Goal: Task Accomplishment & Management: Use online tool/utility

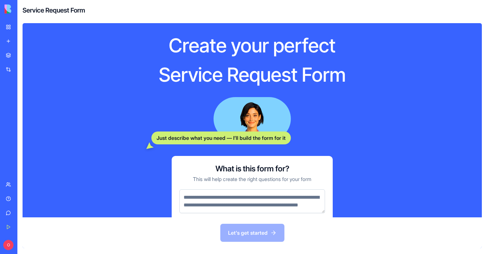
click at [10, 26] on link "My Workspace" at bounding box center [15, 27] width 26 height 13
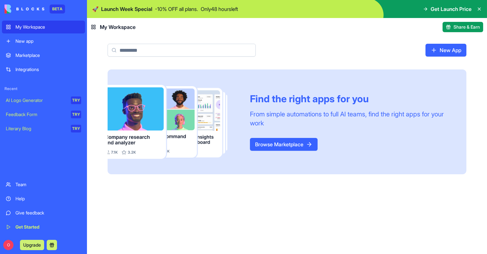
click at [251, 207] on div "Find the right apps for you From simple automations to full AI teams, find the …" at bounding box center [287, 162] width 400 height 185
click at [291, 144] on link "Browse Marketplace" at bounding box center [284, 144] width 68 height 13
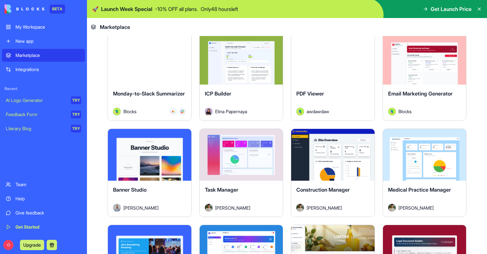
scroll to position [1001, 0]
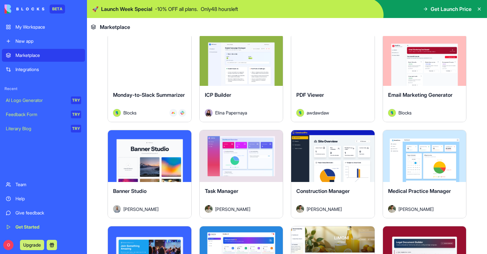
click at [31, 69] on div "Integrations" at bounding box center [48, 69] width 66 height 6
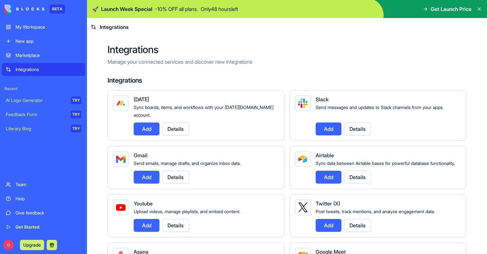
click at [43, 59] on link "Marketplace" at bounding box center [43, 55] width 83 height 13
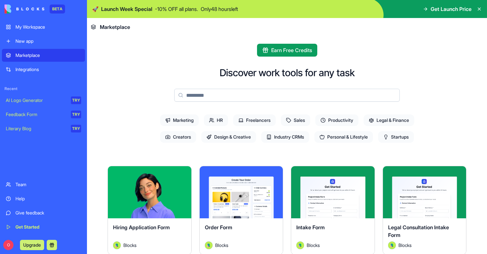
click at [47, 25] on div "My Workspace" at bounding box center [48, 27] width 66 height 6
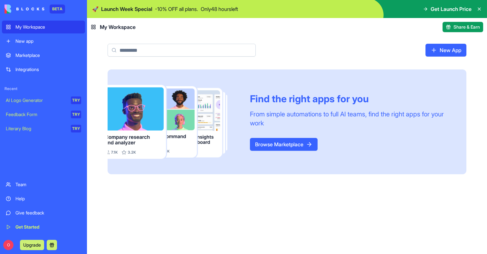
click at [31, 44] on link "New app" at bounding box center [43, 41] width 83 height 13
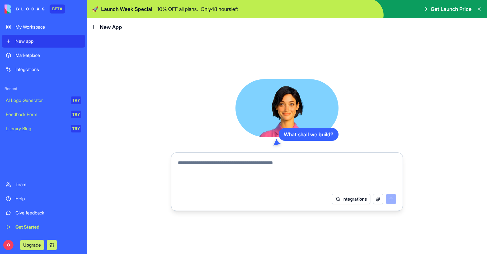
click at [33, 56] on div "Marketplace" at bounding box center [48, 55] width 66 height 6
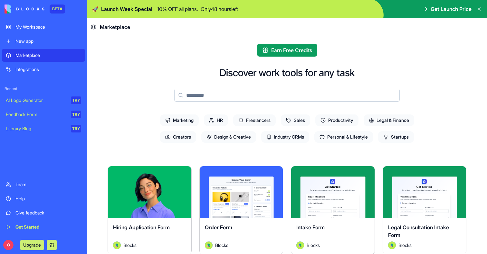
click at [403, 139] on span "Startups" at bounding box center [396, 137] width 36 height 12
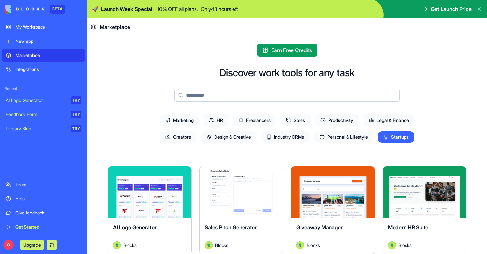
click at [400, 140] on span "Startups" at bounding box center [396, 137] width 36 height 12
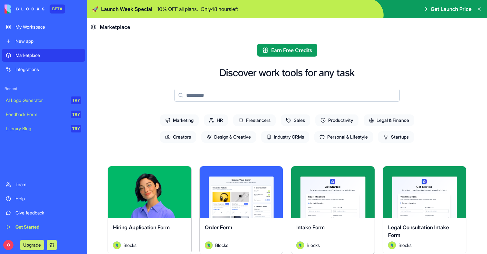
click at [234, 139] on span "Design & Creative" at bounding box center [228, 137] width 55 height 12
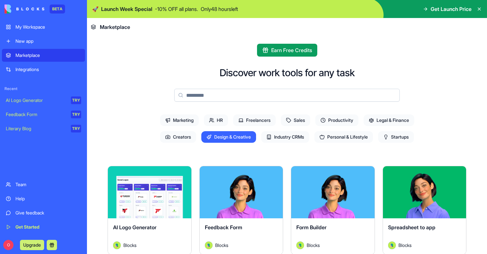
click at [227, 136] on span "Design & Creative" at bounding box center [228, 137] width 55 height 12
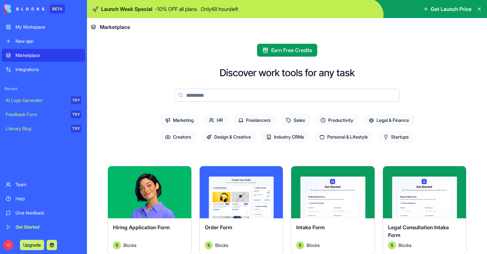
click at [33, 31] on link "My Workspace" at bounding box center [43, 27] width 83 height 13
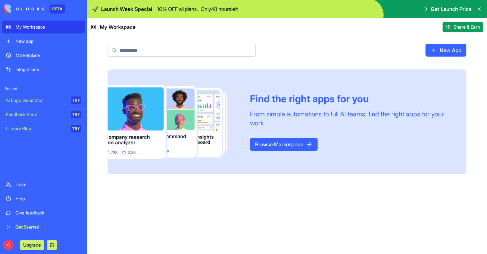
click at [33, 44] on div "New app" at bounding box center [48, 41] width 66 height 6
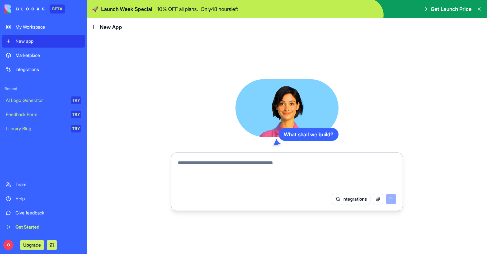
click at [223, 169] on textarea at bounding box center [287, 174] width 218 height 31
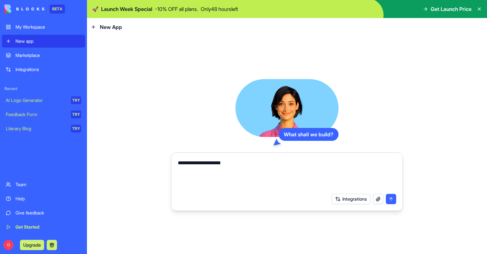
click at [206, 165] on textarea "**********" at bounding box center [287, 174] width 218 height 31
paste textarea "**********"
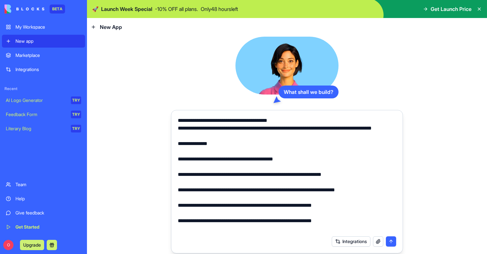
scroll to position [440, 0]
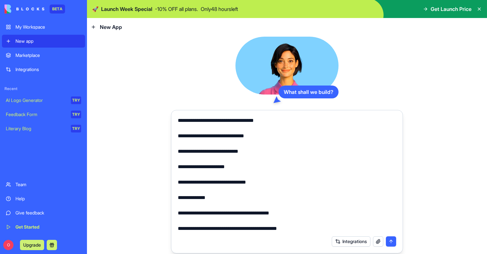
type textarea "**********"
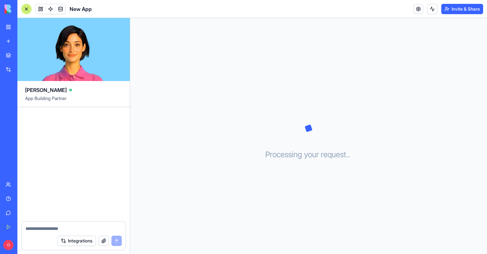
click at [8, 29] on link "My Workspace" at bounding box center [15, 27] width 26 height 13
click at [24, 26] on div "My Workspace" at bounding box center [19, 27] width 8 height 6
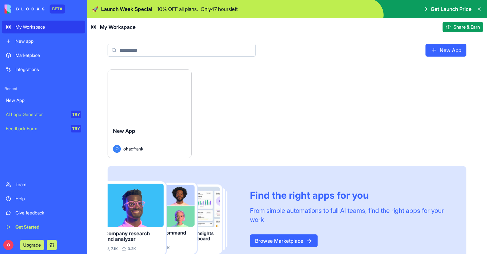
click at [168, 125] on div "New App O ohadfrank" at bounding box center [149, 140] width 83 height 36
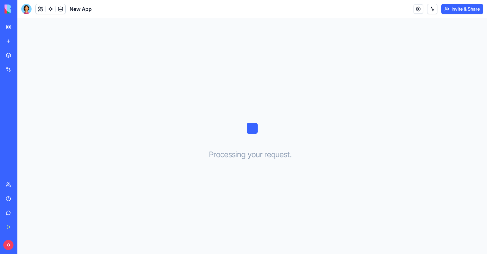
click at [24, 28] on div "My Workspace" at bounding box center [19, 27] width 8 height 6
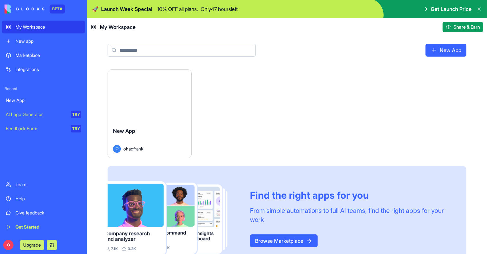
click at [282, 242] on link "Browse Marketplace" at bounding box center [284, 241] width 68 height 13
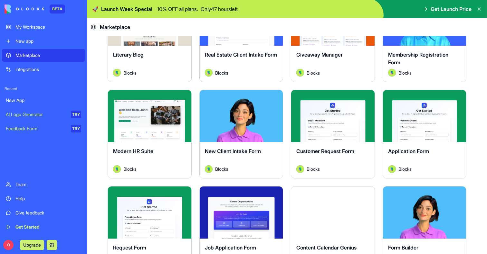
scroll to position [726, 0]
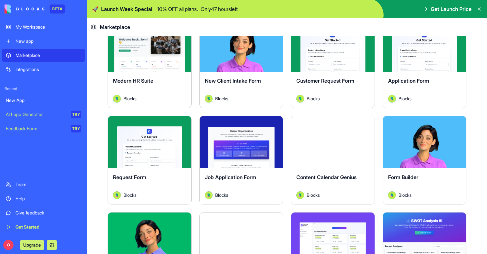
click at [146, 46] on button "Explore" at bounding box center [149, 45] width 48 height 13
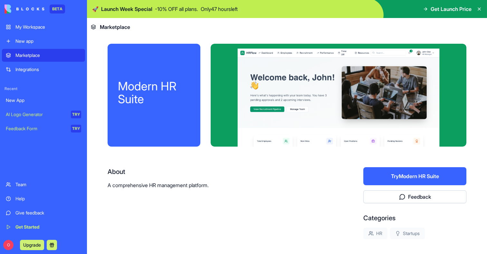
scroll to position [34, 0]
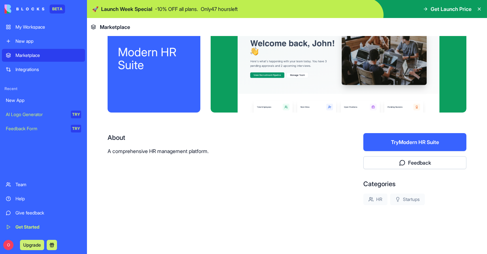
click at [402, 144] on button "Try Modern HR Suite" at bounding box center [414, 142] width 103 height 18
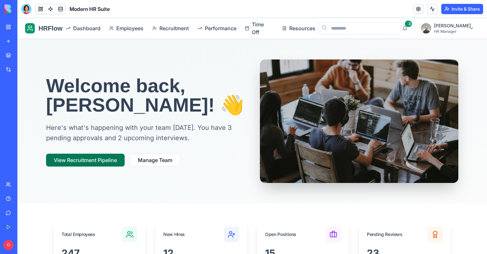
click at [82, 159] on button "View Recruitment Pipeline" at bounding box center [85, 160] width 79 height 13
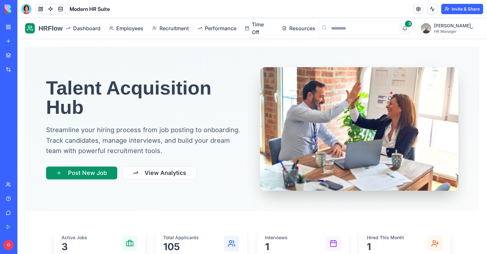
click at [411, 30] on button "3" at bounding box center [405, 28] width 12 height 13
click at [46, 9] on link at bounding box center [51, 9] width 10 height 10
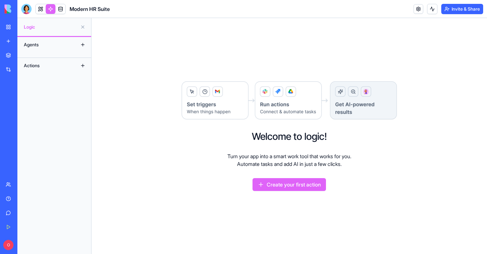
click at [263, 162] on p "Turn your app into a smart work tool that works for you. Automate tasks and add…" at bounding box center [289, 160] width 124 height 15
click at [258, 156] on p "Turn your app into a smart work tool that works for you. Automate tasks and add…" at bounding box center [289, 160] width 124 height 15
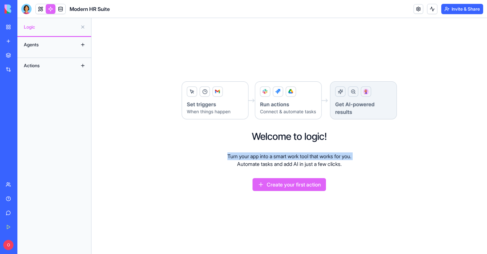
click at [258, 156] on p "Turn your app into a smart work tool that works for you. Automate tasks and add…" at bounding box center [289, 160] width 124 height 15
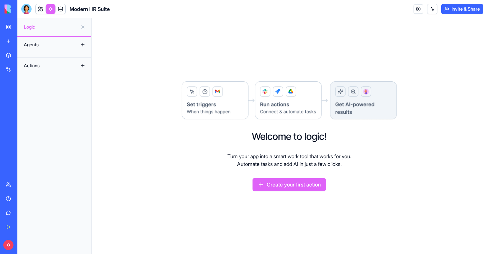
click at [263, 164] on p "Turn your app into a smart work tool that works for you. Automate tasks and add…" at bounding box center [289, 160] width 124 height 15
click at [227, 166] on p "Turn your app into a smart work tool that works for you. Automate tasks and add…" at bounding box center [289, 160] width 124 height 15
click at [38, 43] on div "Agents" at bounding box center [47, 45] width 52 height 10
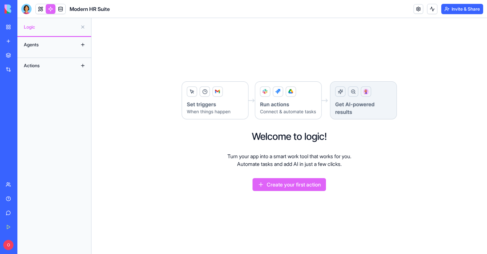
click at [80, 43] on button at bounding box center [83, 45] width 10 height 10
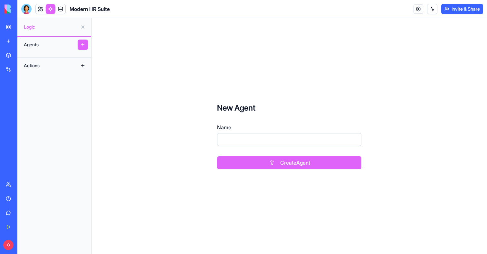
click at [251, 141] on input "Name" at bounding box center [289, 139] width 144 height 13
type input "****"
click at [268, 163] on button "Create Agent" at bounding box center [289, 163] width 144 height 13
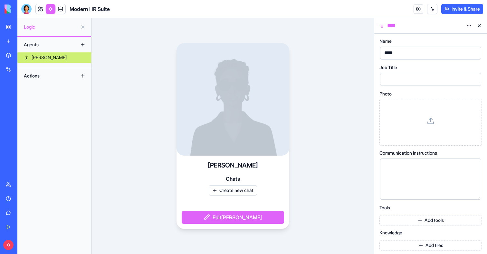
scroll to position [2, 0]
click at [427, 221] on button "Add tools" at bounding box center [430, 219] width 102 height 10
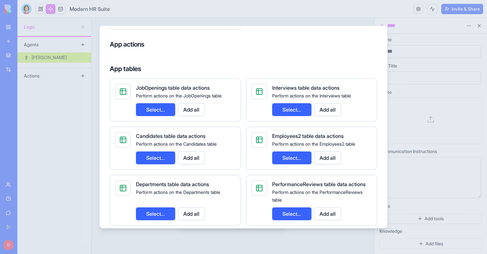
scroll to position [0, 0]
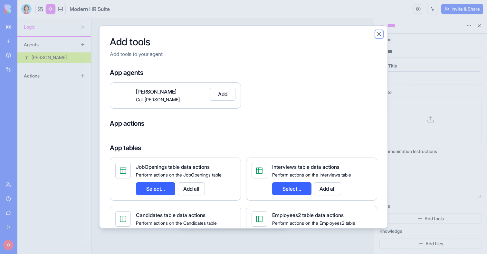
click at [379, 33] on button "Close" at bounding box center [379, 34] width 6 height 6
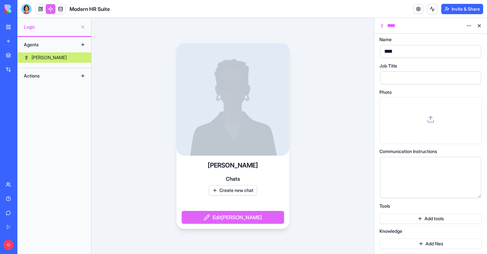
click at [42, 77] on div "Actions" at bounding box center [47, 76] width 52 height 10
click at [11, 27] on link "My Workspace" at bounding box center [15, 27] width 26 height 13
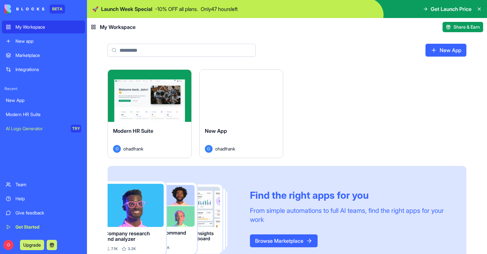
click at [232, 123] on div "New App O ohadfrank" at bounding box center [241, 140] width 83 height 36
